Goal: Use online tool/utility: Utilize a website feature to perform a specific function

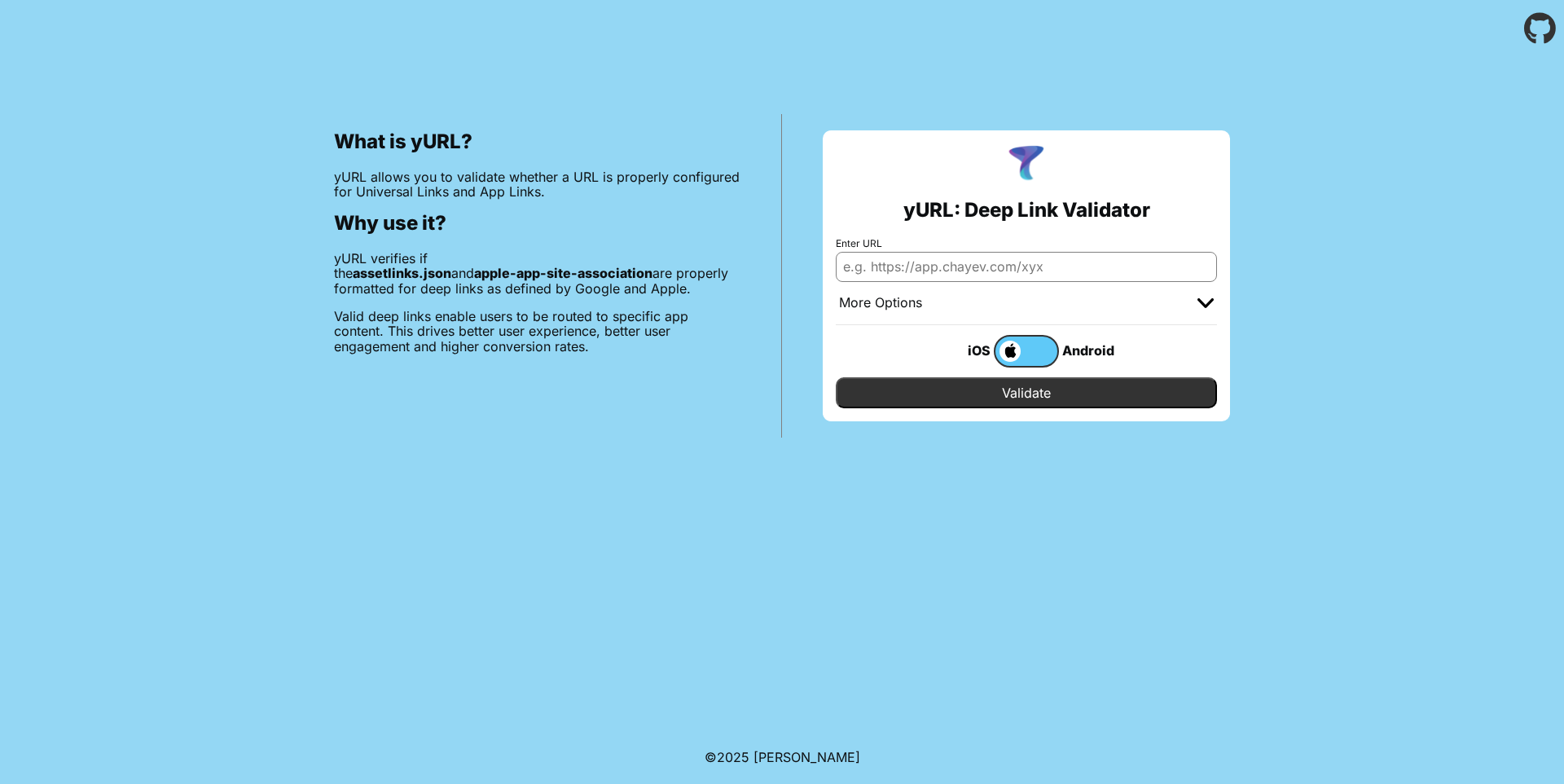
click at [1150, 266] on input "Enter URL" at bounding box center [1026, 267] width 381 height 29
paste input "[URL][DOMAIN_NAME]"
type input "[URL][DOMAIN_NAME]"
click at [836, 377] on input "Validate" at bounding box center [1026, 392] width 381 height 31
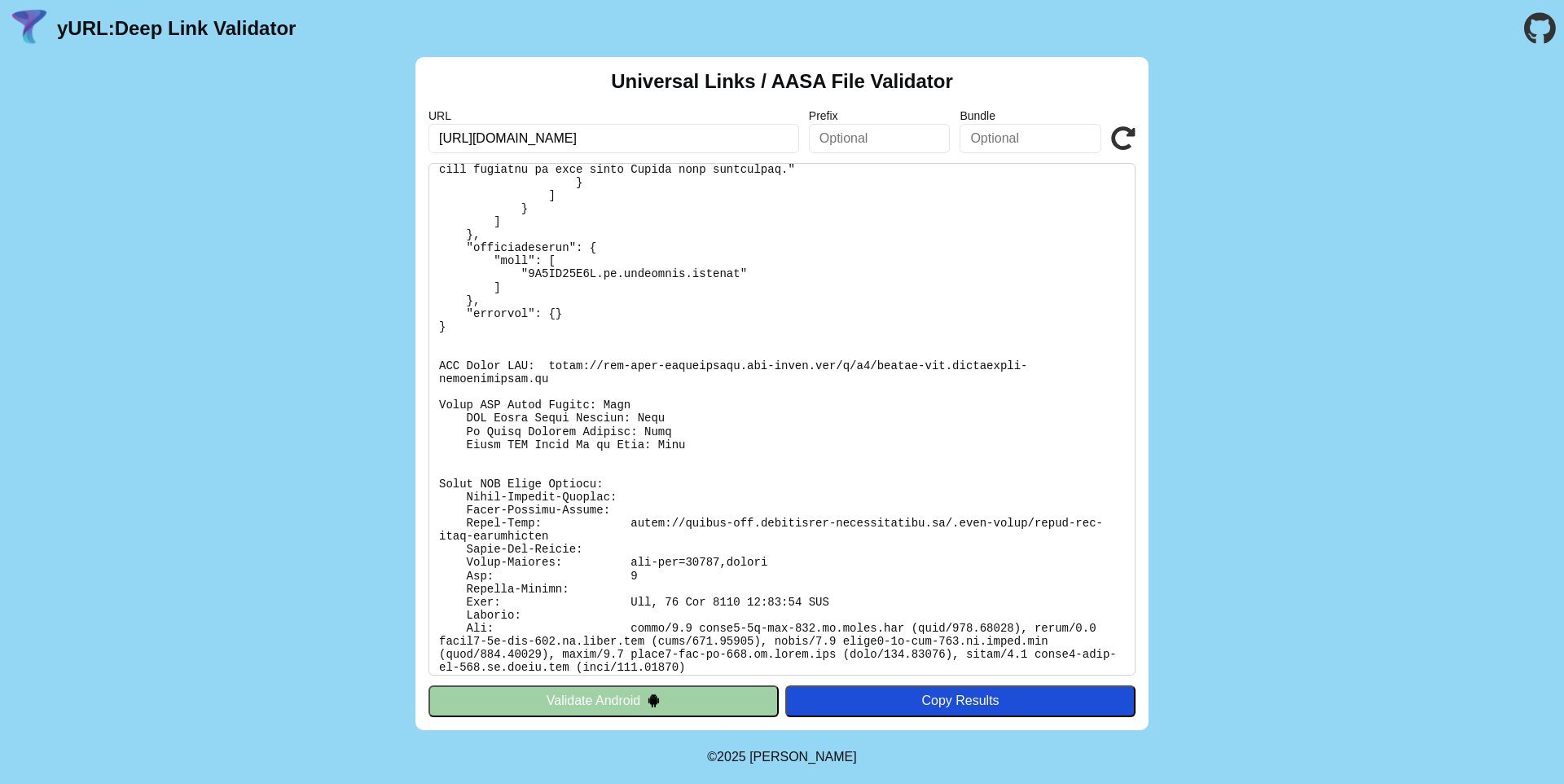
scroll to position [675, 0]
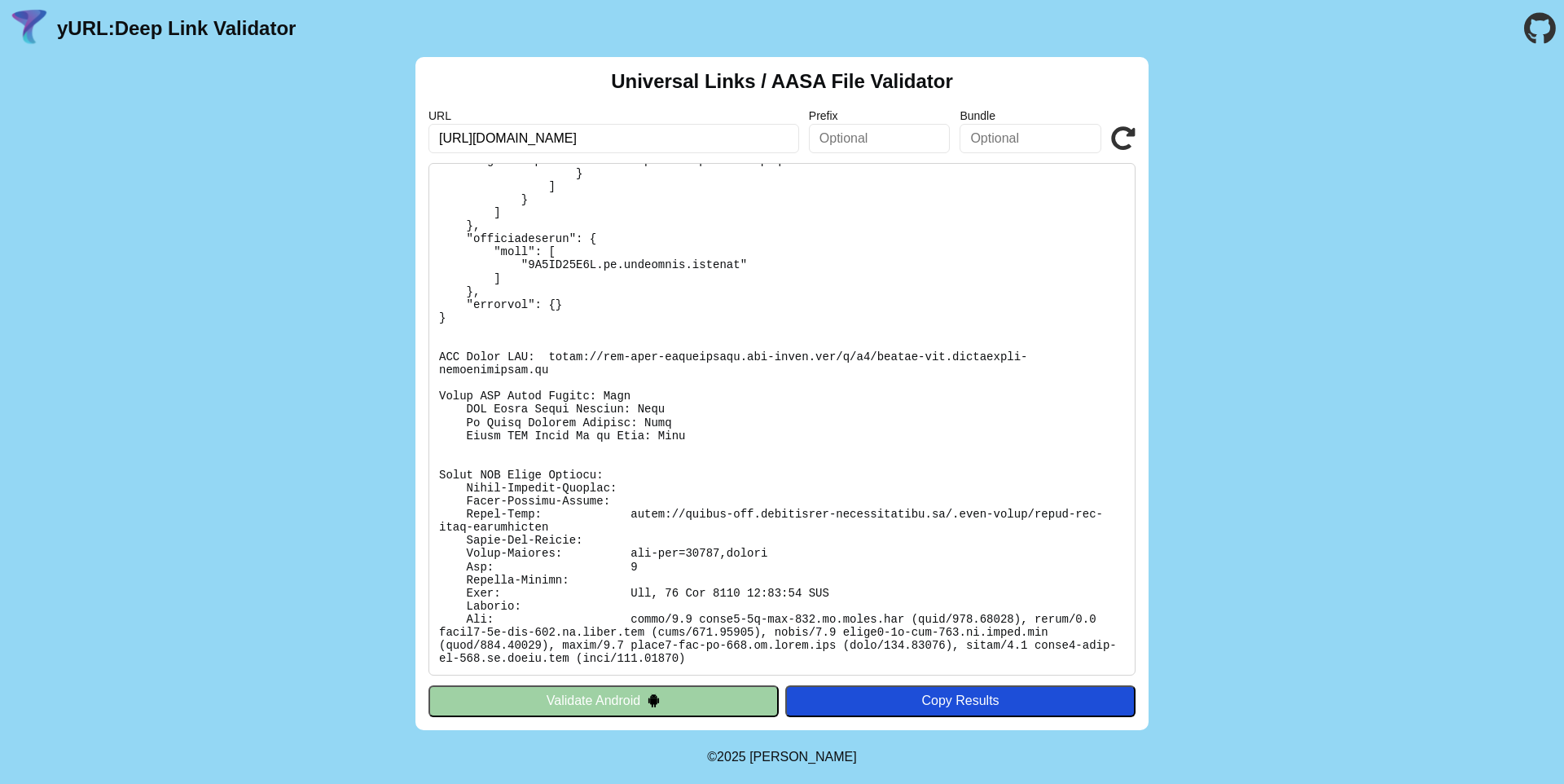
click at [197, 25] on link "yURL: Deep Link Validator" at bounding box center [176, 29] width 239 height 23
